Goal: Information Seeking & Learning: Learn about a topic

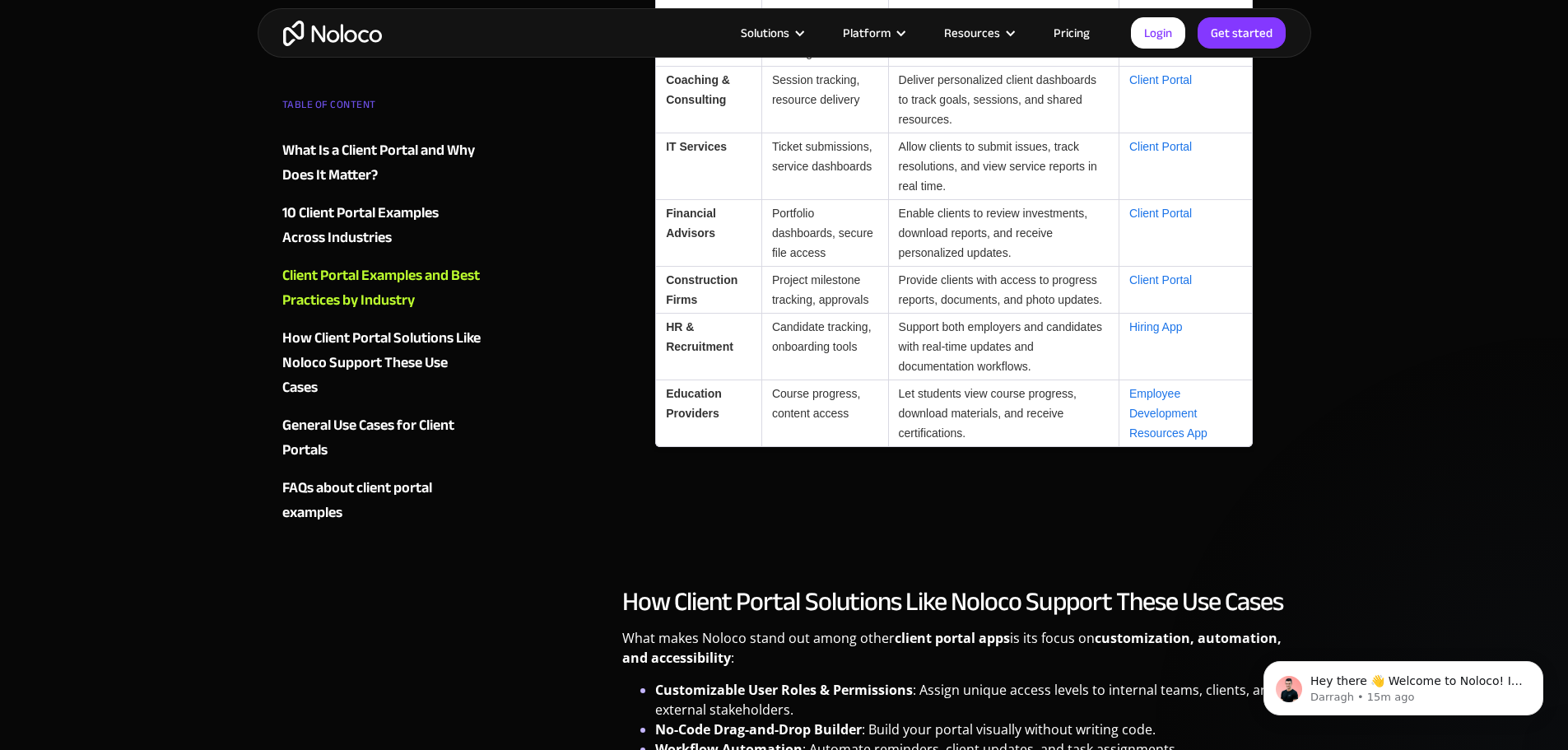
scroll to position [4693, 0]
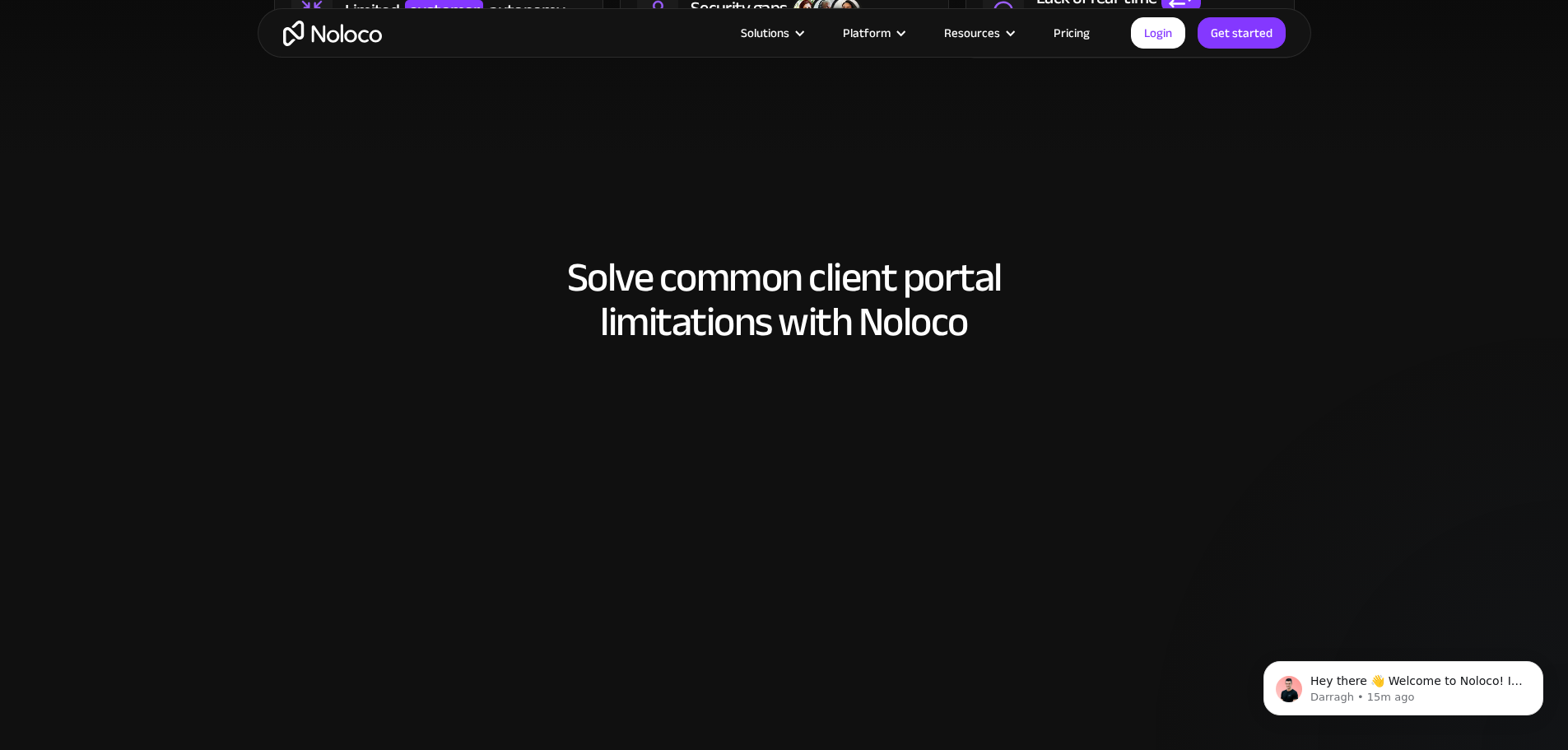
scroll to position [1235, 0]
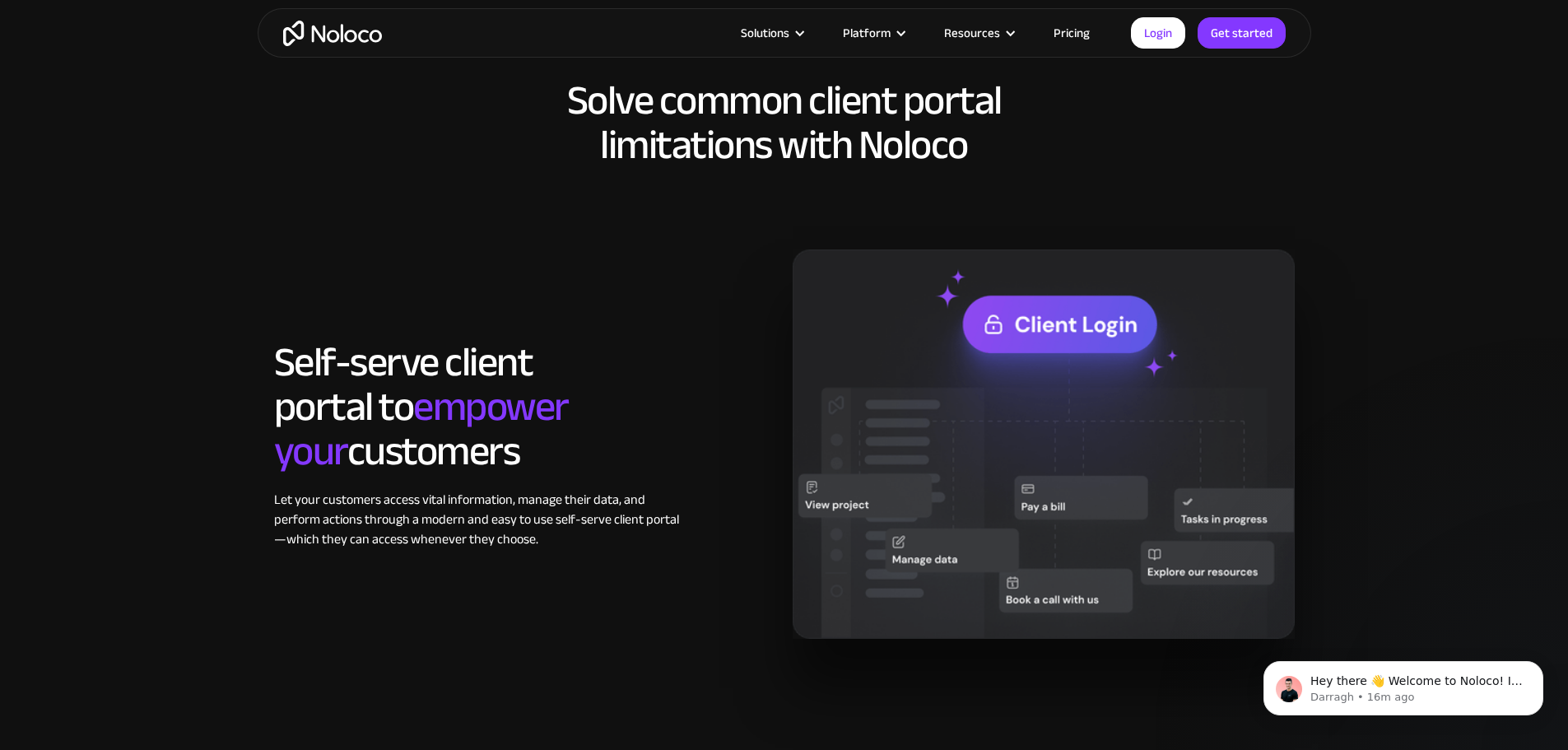
click at [1072, 31] on link "Pricing" at bounding box center [1071, 33] width 78 height 21
